Goal: Find specific page/section: Find specific page/section

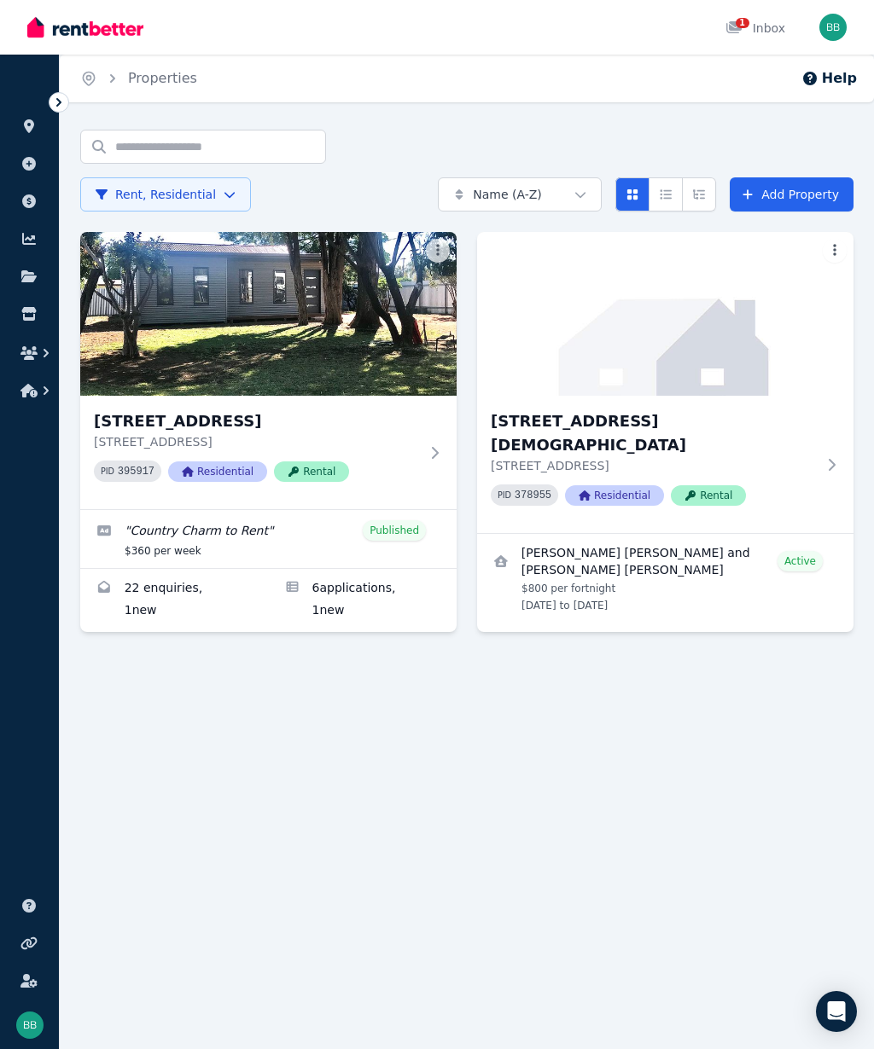
click at [33, 357] on icon "button" at bounding box center [28, 353] width 17 height 14
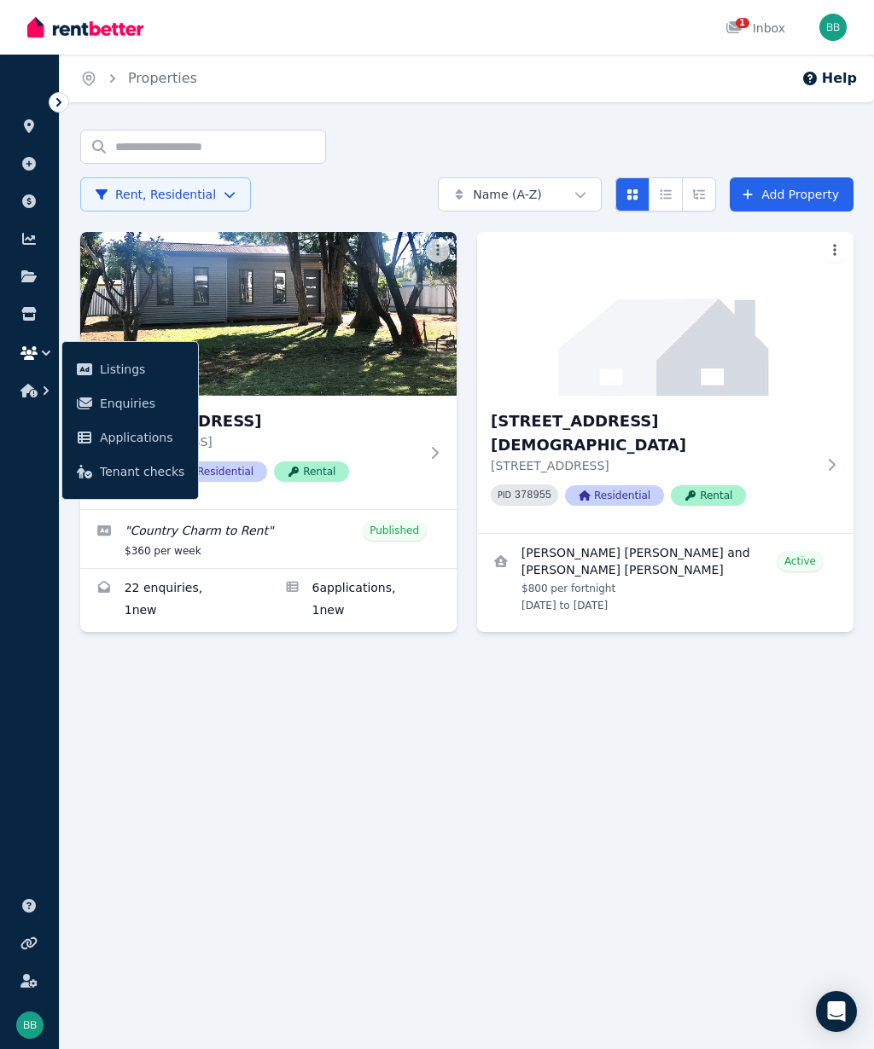
click at [125, 442] on span "Applications" at bounding box center [142, 437] width 84 height 20
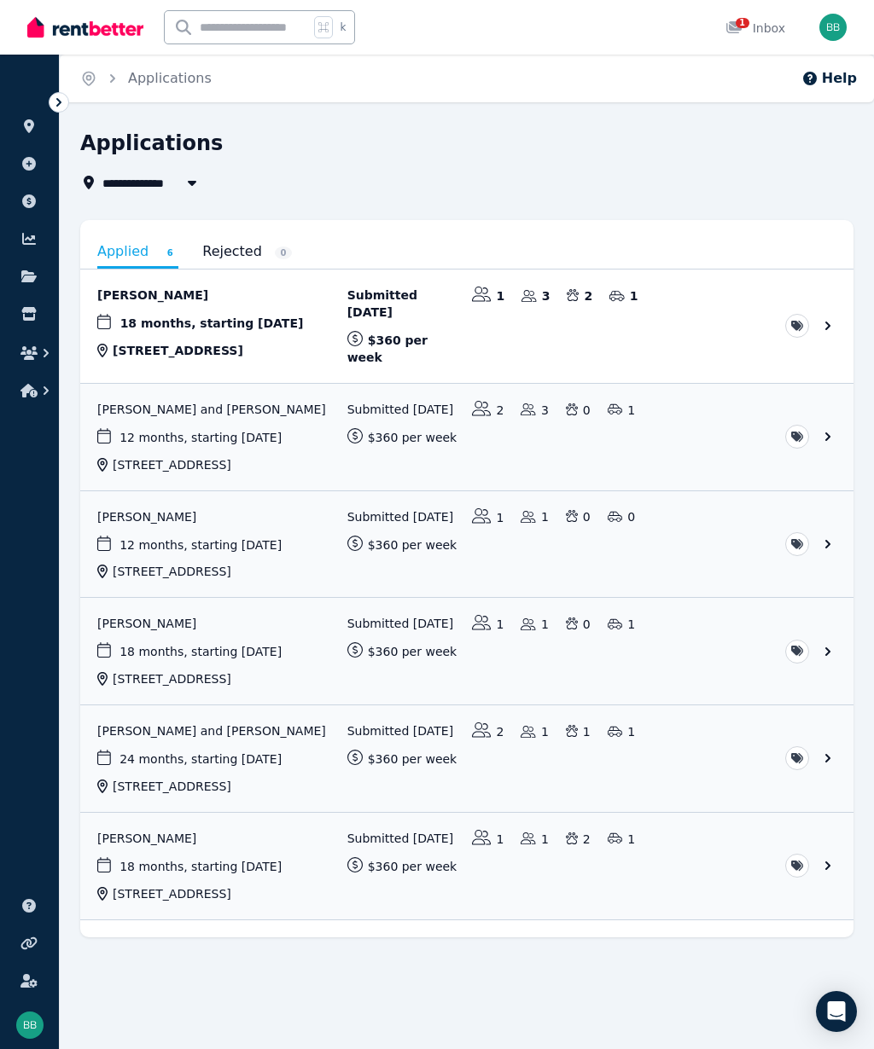
click at [183, 192] on button "button" at bounding box center [192, 182] width 31 height 20
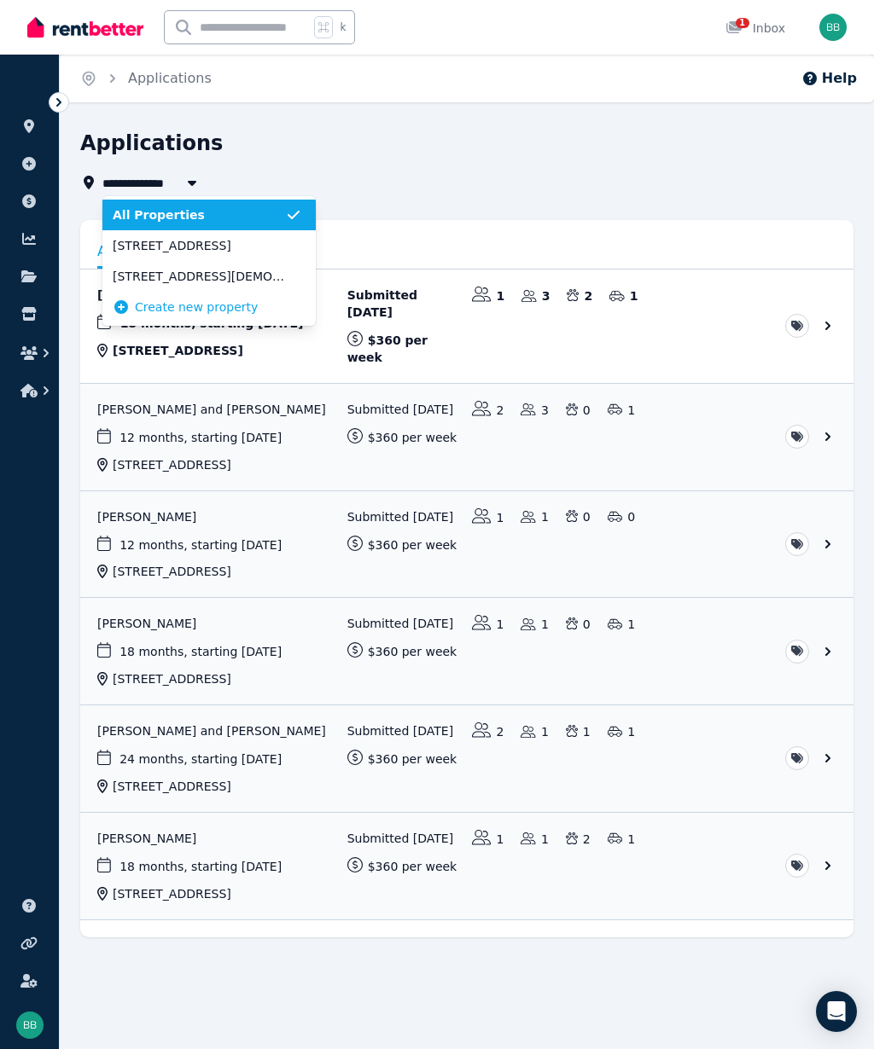
click at [140, 253] on span "[STREET_ADDRESS]" at bounding box center [199, 245] width 172 height 17
type input "**********"
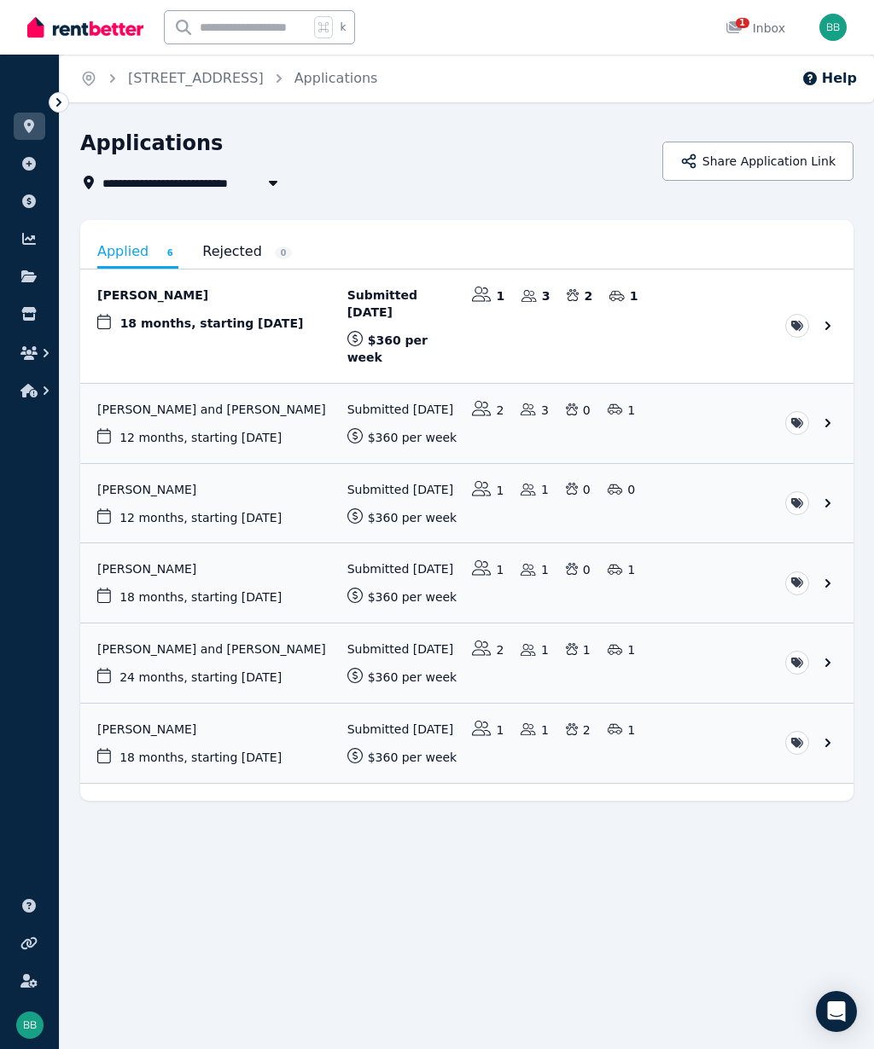
click at [38, 360] on icon "button" at bounding box center [46, 353] width 17 height 17
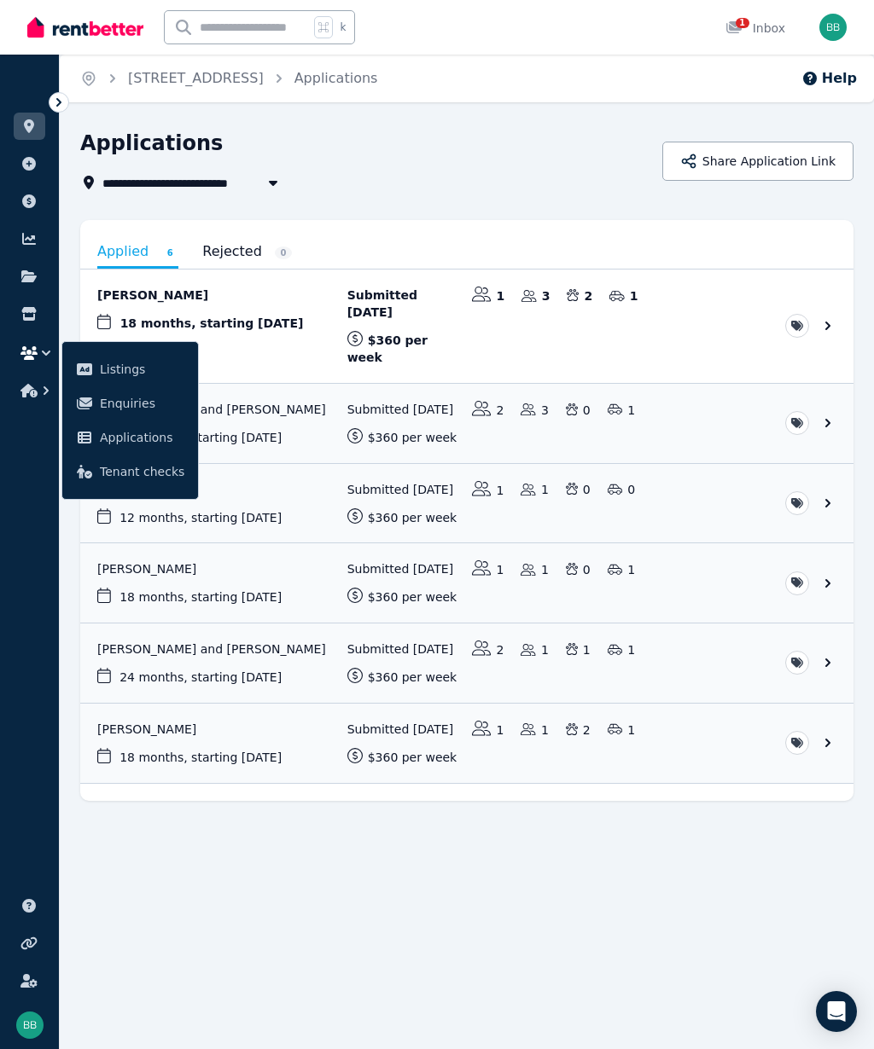
click at [124, 413] on span "Enquiries" at bounding box center [142, 403] width 84 height 20
